Goal: Find specific page/section: Find specific page/section

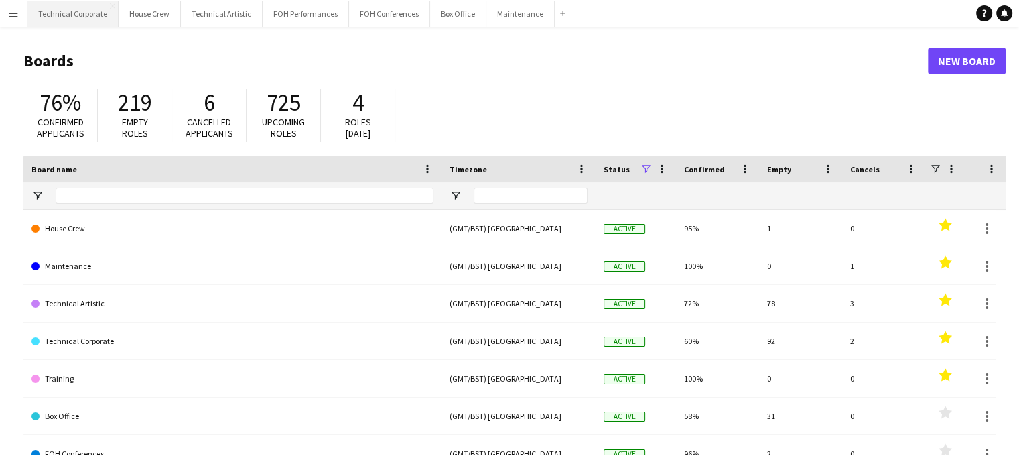
click at [60, 15] on button "Technical Corporate Close" at bounding box center [72, 14] width 91 height 26
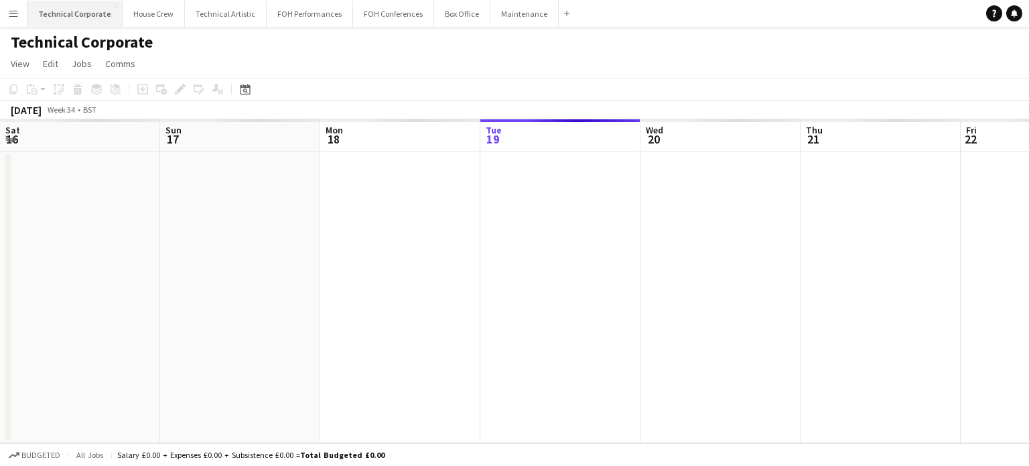
scroll to position [0, 320]
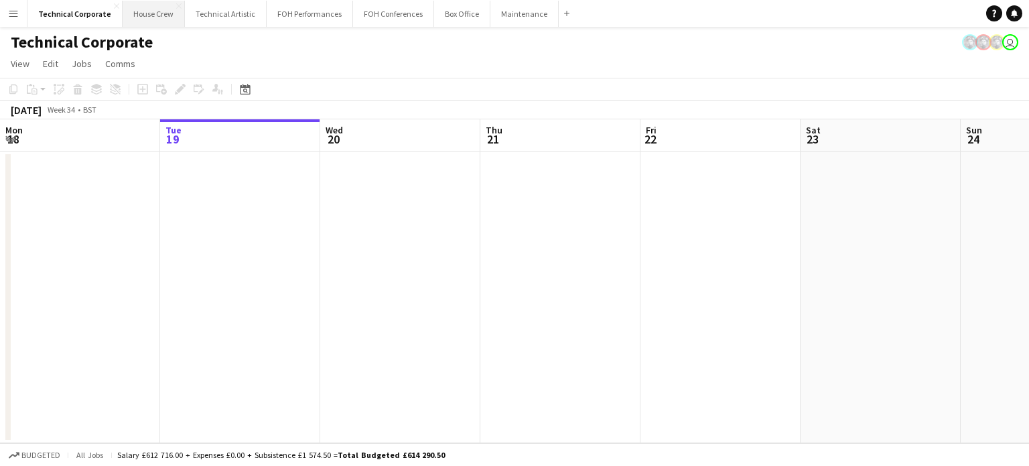
click at [141, 10] on button "House Crew Close" at bounding box center [154, 14] width 62 height 26
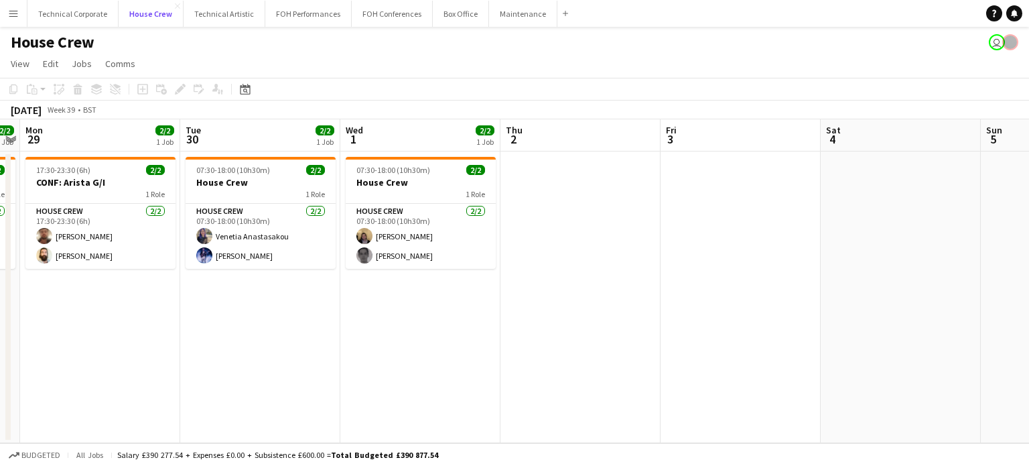
scroll to position [0, 299]
click at [395, 23] on button "FOH Conferences Close" at bounding box center [392, 14] width 81 height 26
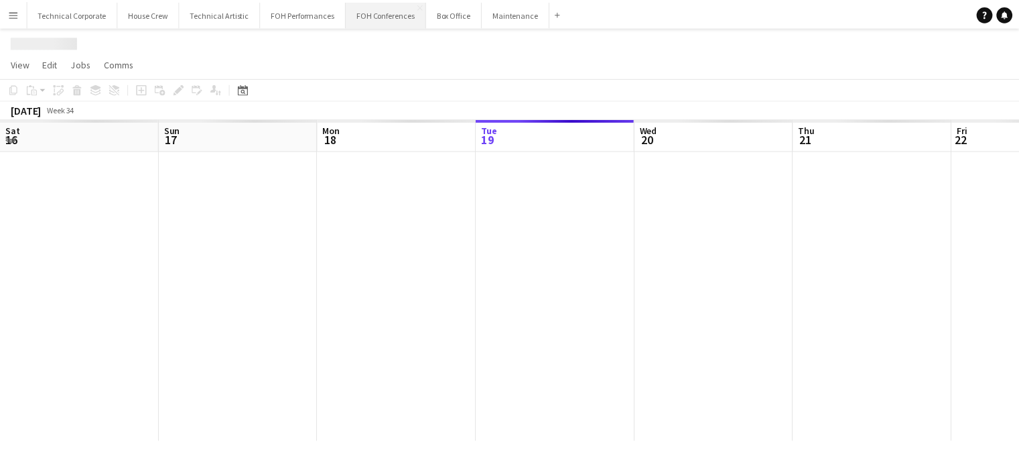
scroll to position [0, 320]
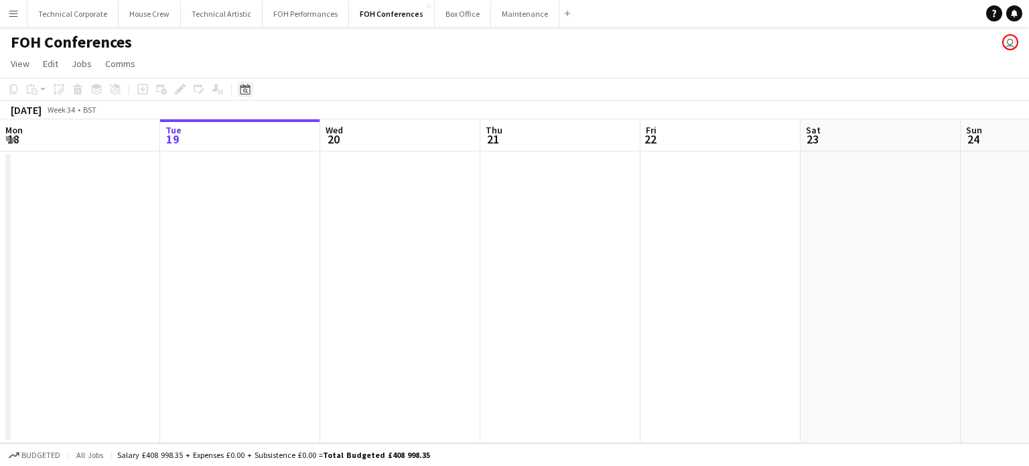
click at [241, 88] on icon at bounding box center [245, 89] width 10 height 11
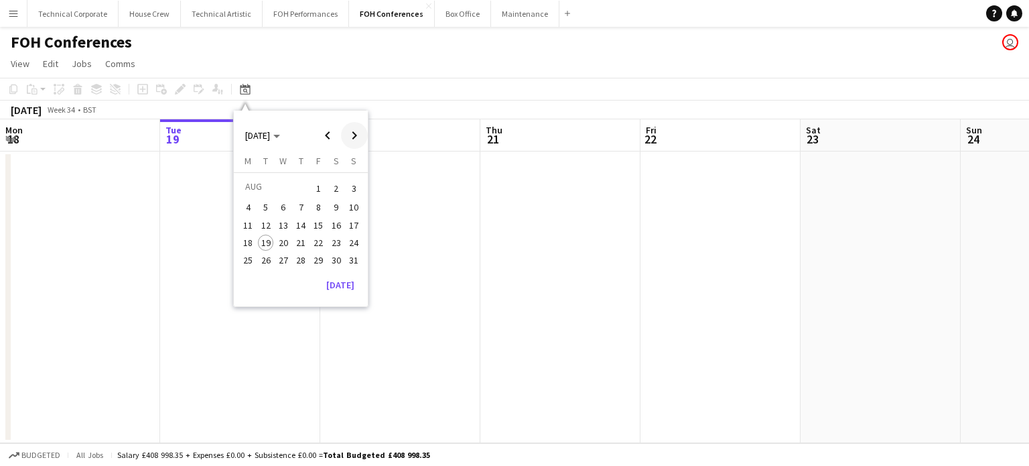
click at [346, 134] on span "Next month" at bounding box center [354, 135] width 27 height 27
click at [350, 137] on span "Next month" at bounding box center [354, 135] width 27 height 27
click at [315, 200] on span "3" at bounding box center [319, 204] width 16 height 16
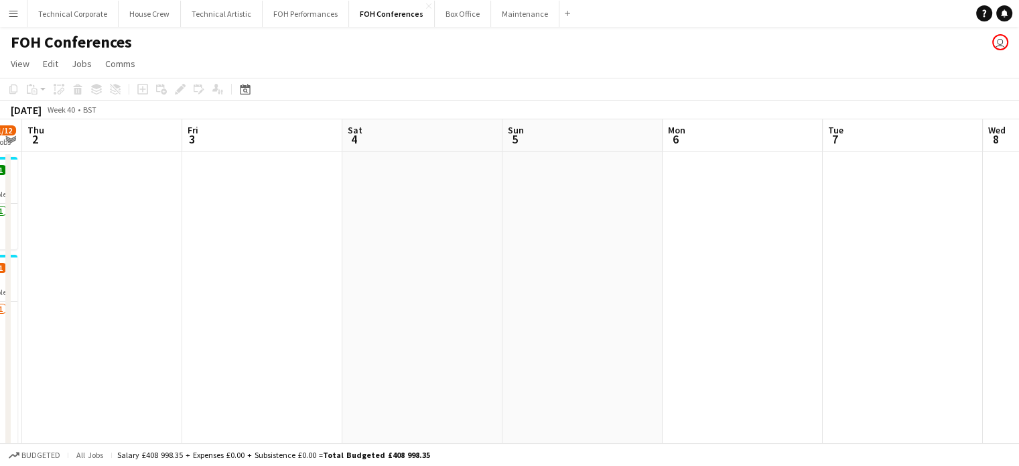
scroll to position [0, 297]
click at [465, 48] on div "FOH Conferences user" at bounding box center [509, 39] width 1019 height 25
